Goal: Transaction & Acquisition: Download file/media

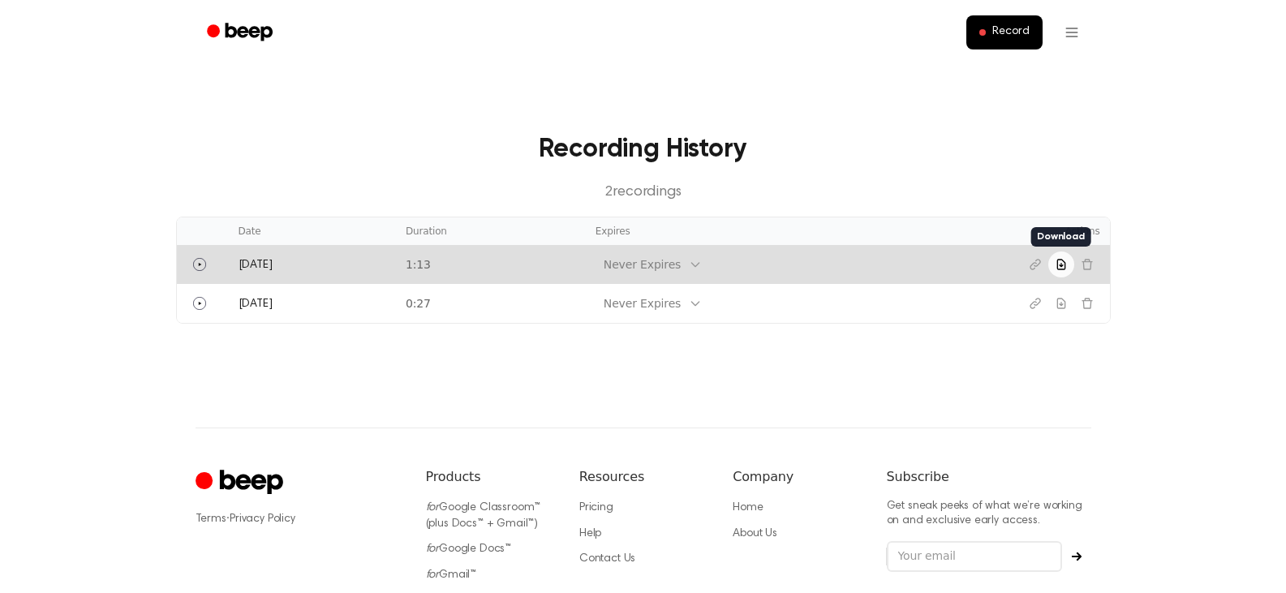
click at [1063, 266] on icon "Download recording" at bounding box center [1060, 264] width 13 height 13
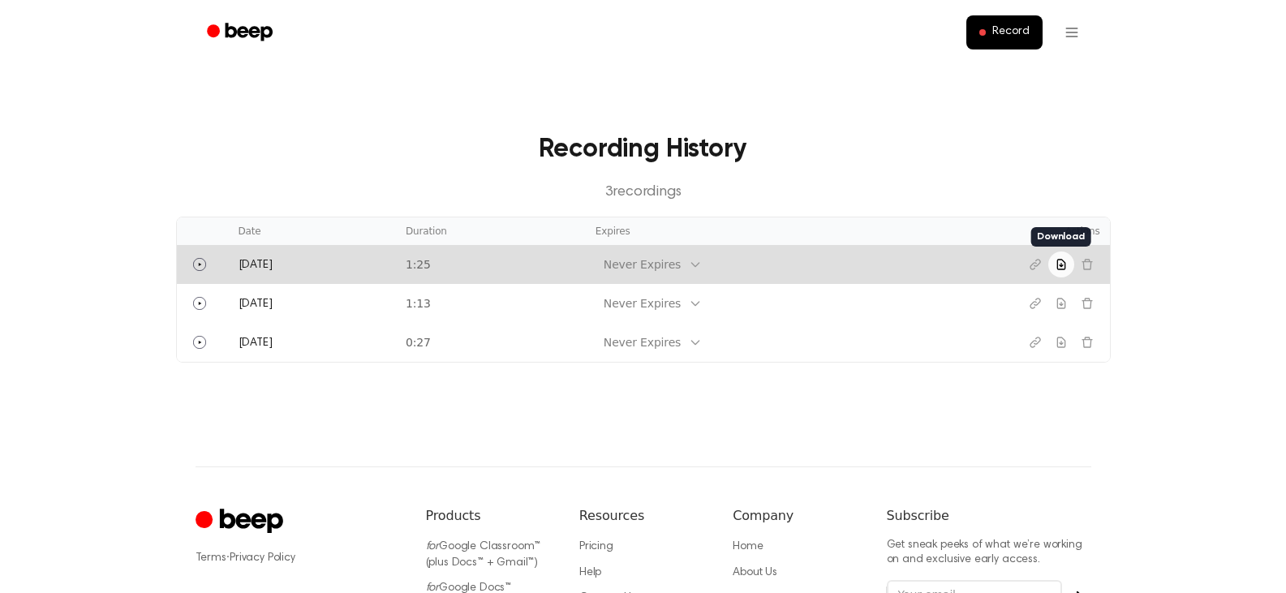
click at [1053, 264] on button "Download recording" at bounding box center [1061, 264] width 26 height 26
